Goal: Information Seeking & Learning: Learn about a topic

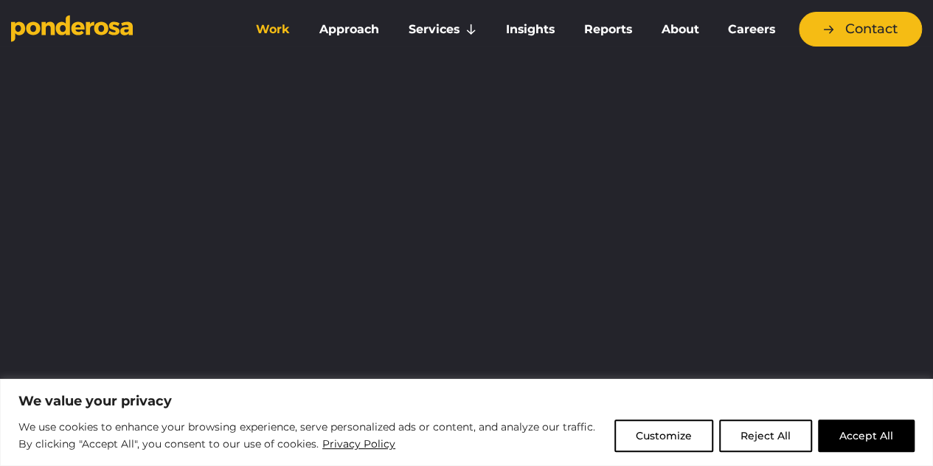
click at [285, 24] on link "Work" at bounding box center [273, 29] width 58 height 31
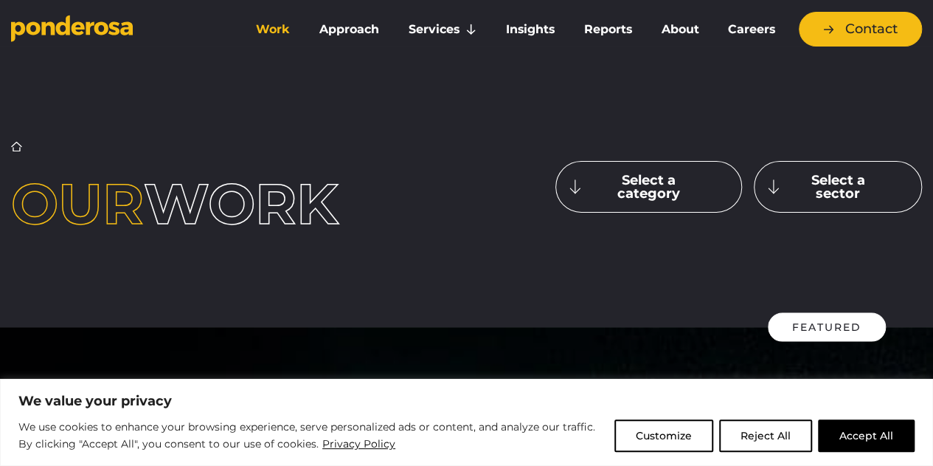
click at [618, 185] on button "Select a category" at bounding box center [649, 187] width 187 height 52
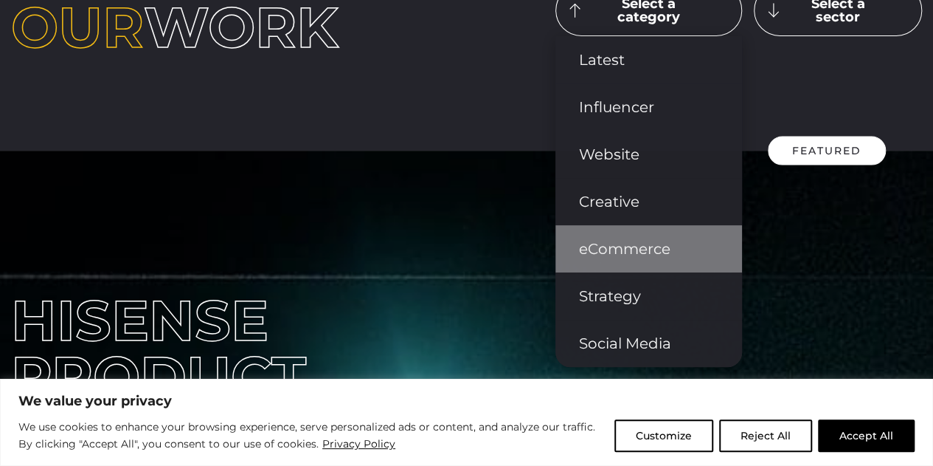
scroll to position [148, 0]
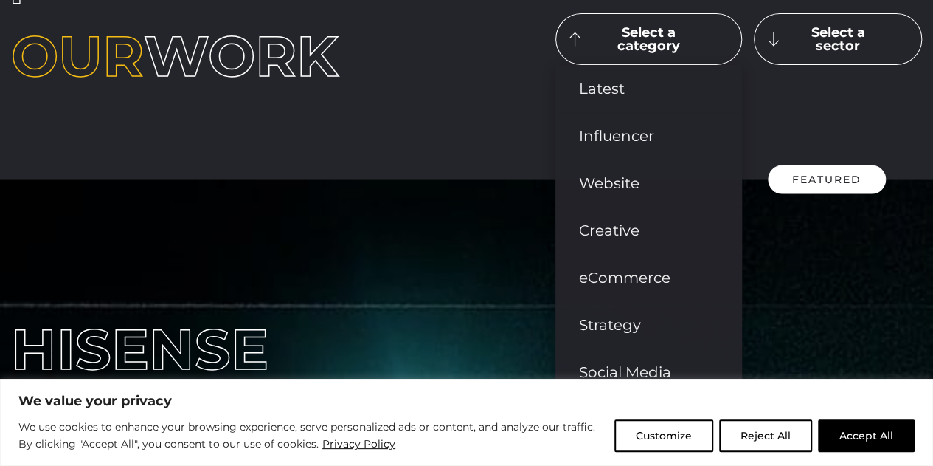
click at [776, 50] on button "Select a sector" at bounding box center [838, 39] width 168 height 52
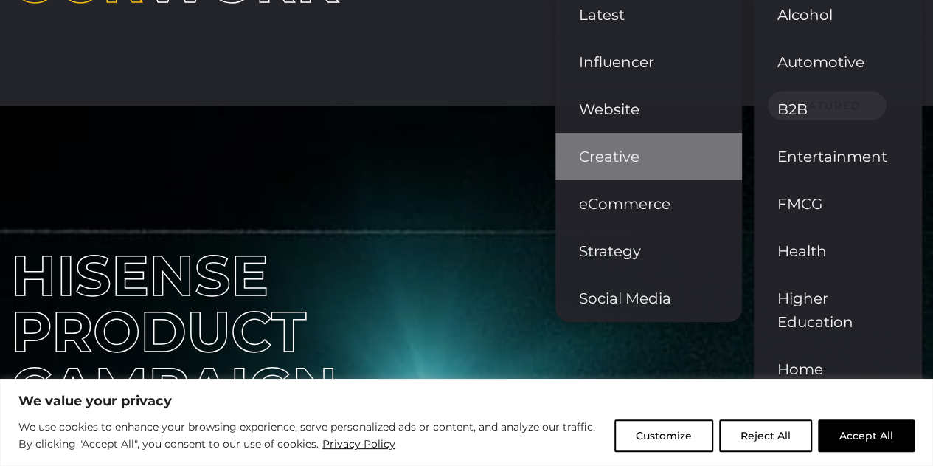
scroll to position [0, 0]
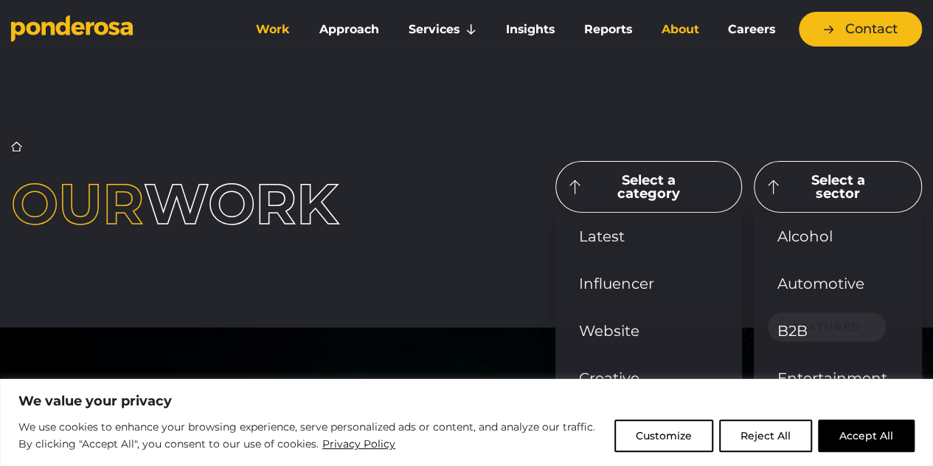
click at [680, 31] on link "About" at bounding box center [679, 29] width 61 height 31
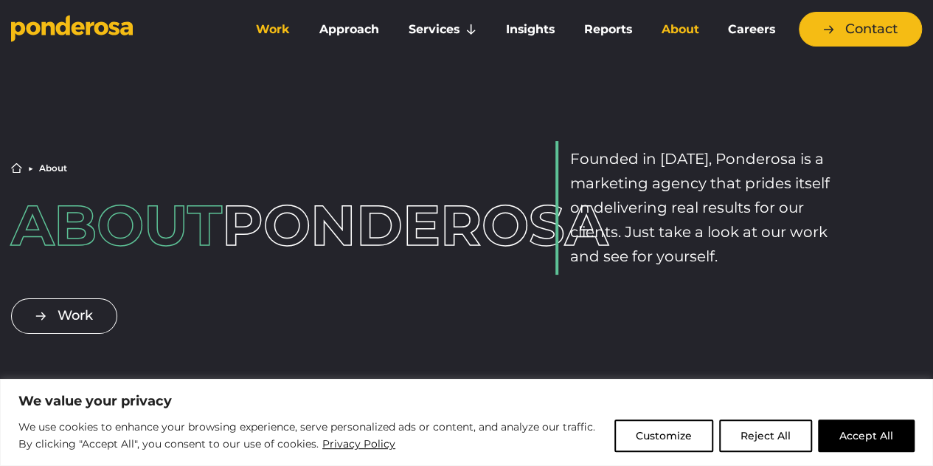
click at [282, 21] on link "Work" at bounding box center [273, 29] width 58 height 31
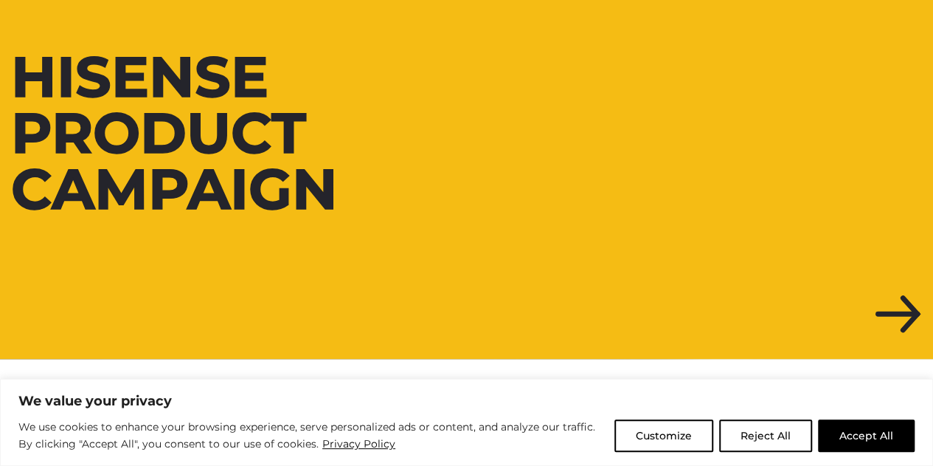
scroll to position [443, 0]
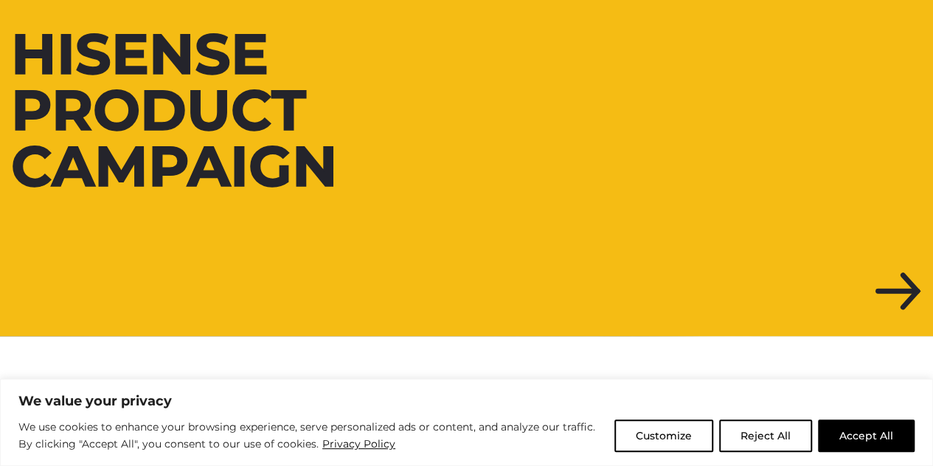
click at [916, 288] on div at bounding box center [466, 110] width 933 height 452
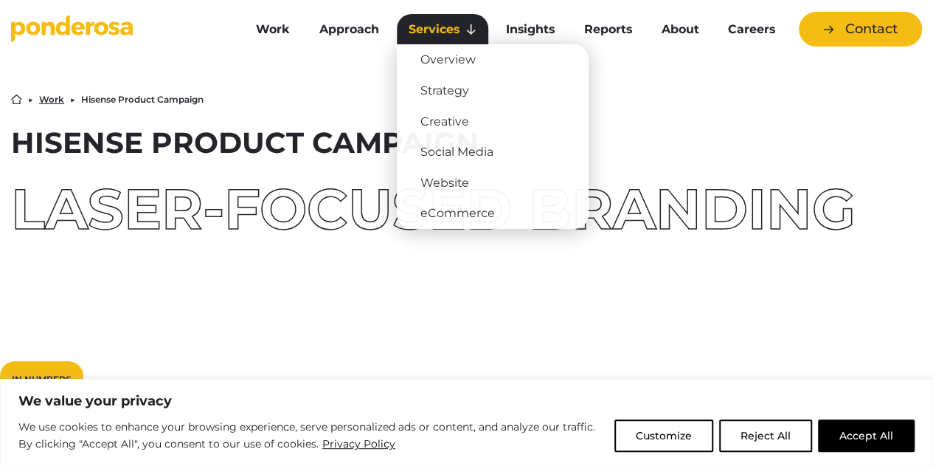
click at [442, 26] on link "Services" at bounding box center [442, 29] width 91 height 31
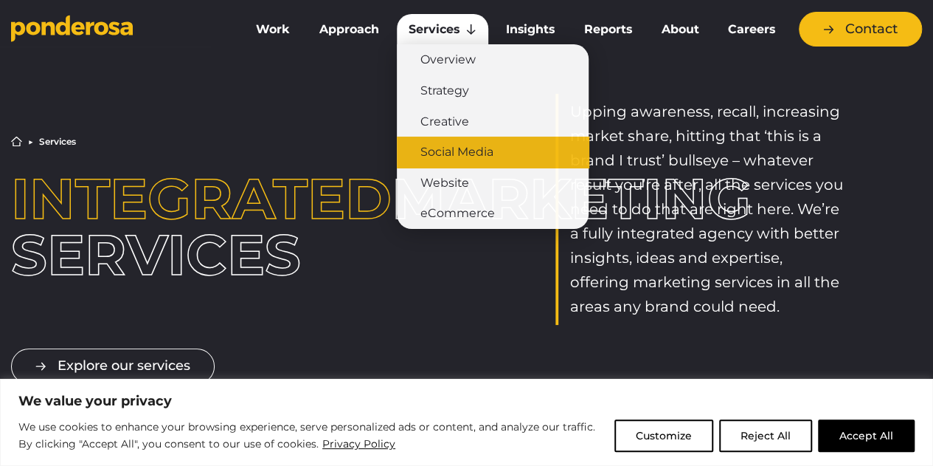
click at [463, 150] on link "Social Media" at bounding box center [493, 152] width 192 height 31
